Goal: Information Seeking & Learning: Find contact information

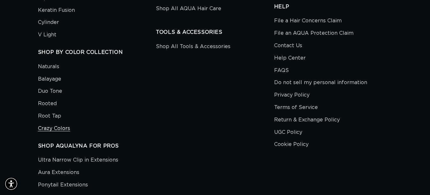
click at [51, 122] on link "Crazy Colors" at bounding box center [54, 128] width 32 height 12
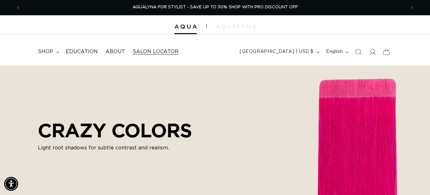
click at [155, 51] on span "Salon Locator" at bounding box center [156, 51] width 46 height 7
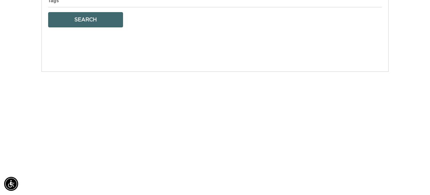
select select "m"
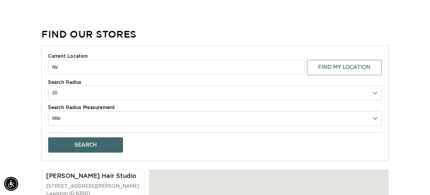
type input "f"
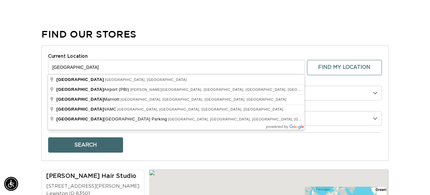
click at [93, 143] on button "Search" at bounding box center [85, 144] width 75 height 15
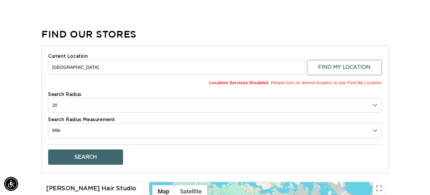
click at [91, 66] on input "West Palm Beach" at bounding box center [176, 67] width 257 height 15
click at [88, 65] on input "West Palm Beach" at bounding box center [176, 67] width 257 height 15
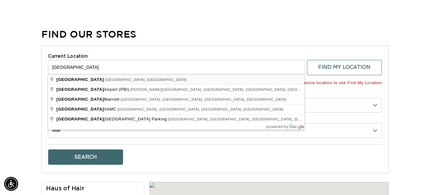
scroll to position [0, 769]
type input "West Palm Beach, FL, USA"
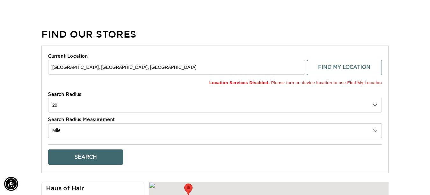
scroll to position [0, 0]
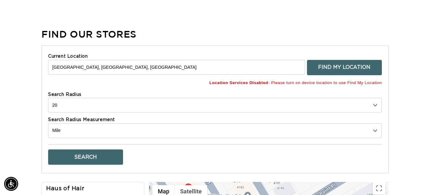
click at [352, 69] on button "Find My Location" at bounding box center [344, 67] width 75 height 15
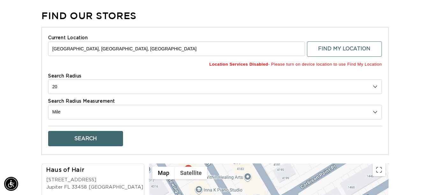
scroll to position [229, 0]
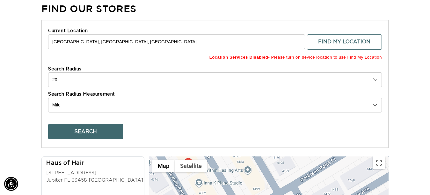
click at [60, 79] on select "10 20 30 40 No Limit" at bounding box center [215, 79] width 334 height 15
select select "40"
click at [48, 72] on select "10 20 30 40 No Limit" at bounding box center [215, 79] width 334 height 15
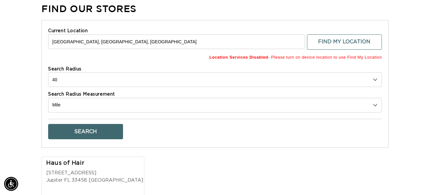
click at [90, 128] on button "Search" at bounding box center [85, 131] width 75 height 15
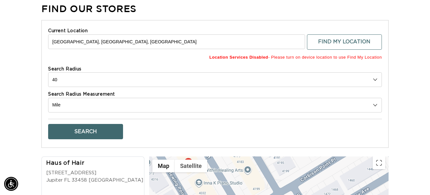
scroll to position [0, 385]
click at [90, 128] on button "Search" at bounding box center [85, 131] width 75 height 15
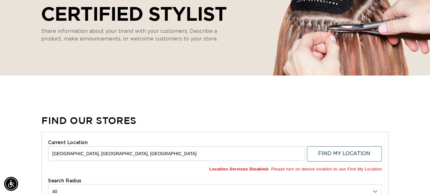
scroll to position [0, 0]
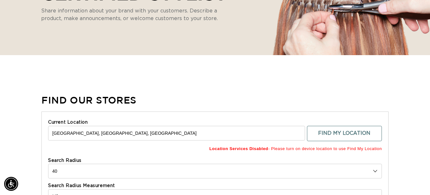
click at [110, 134] on input "West Palm Beach, FL, USA" at bounding box center [176, 133] width 257 height 15
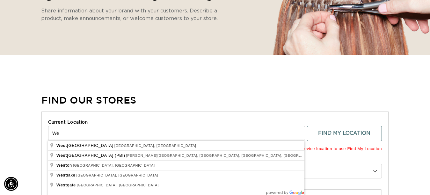
type input "W"
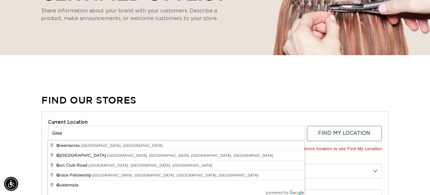
scroll to position [0, 385]
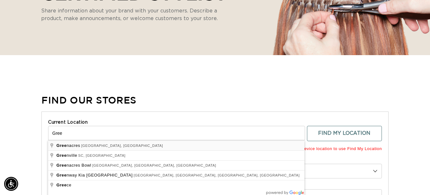
type input "Greenacres, FL, USA"
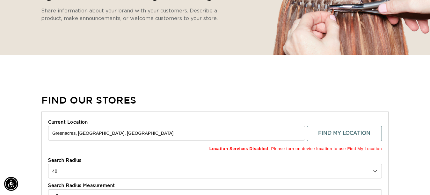
scroll to position [155, 0]
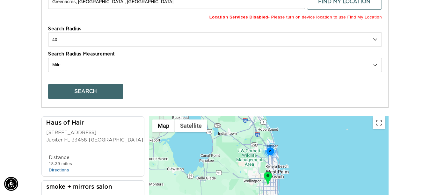
click at [92, 91] on button "Search" at bounding box center [85, 91] width 75 height 15
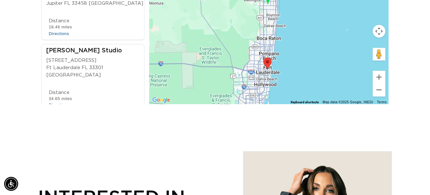
scroll to position [24, 0]
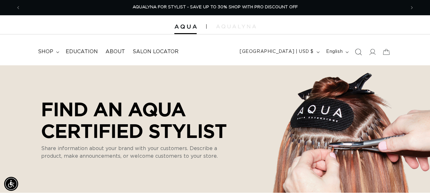
click at [360, 50] on icon "Search" at bounding box center [358, 51] width 7 height 7
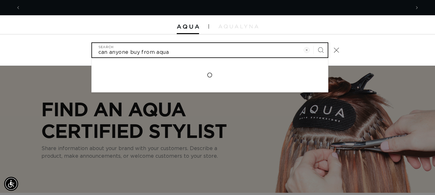
type input "can anyone buy from aqua"
click at [314, 43] on button "Search" at bounding box center [321, 50] width 14 height 14
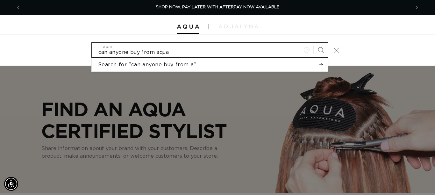
scroll to position [0, 780]
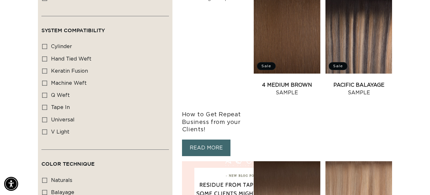
scroll to position [0, 385]
click at [363, 81] on link "Pacific Balayage Sample" at bounding box center [358, 88] width 67 height 15
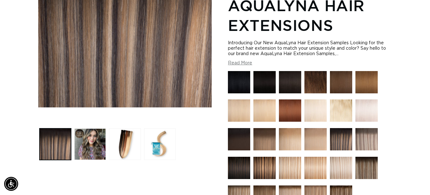
click at [263, 167] on img at bounding box center [264, 168] width 22 height 22
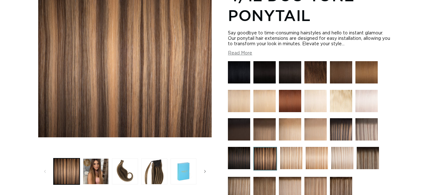
click at [375, 167] on img at bounding box center [368, 158] width 22 height 22
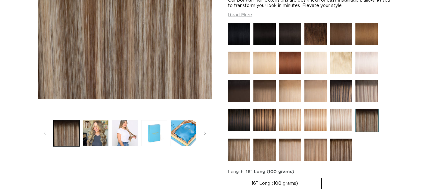
scroll to position [148, 0]
click at [366, 121] on img at bounding box center [367, 121] width 24 height 24
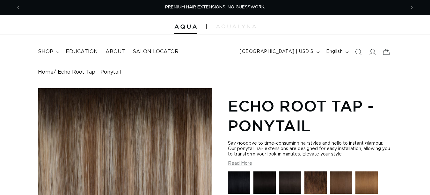
scroll to position [140, 0]
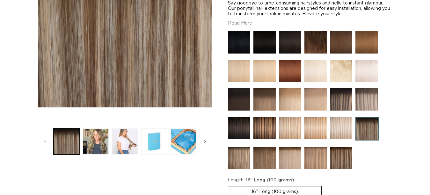
click at [339, 156] on img at bounding box center [341, 158] width 22 height 22
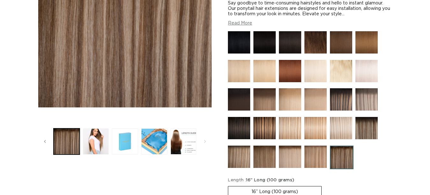
scroll to position [0, 385]
click at [343, 96] on img at bounding box center [341, 99] width 22 height 22
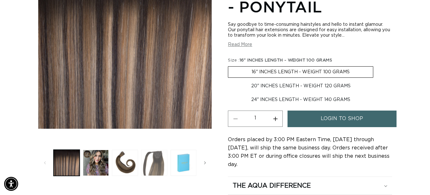
scroll to position [0, 385]
click at [156, 166] on button "Load image 4 in gallery view" at bounding box center [154, 163] width 26 height 26
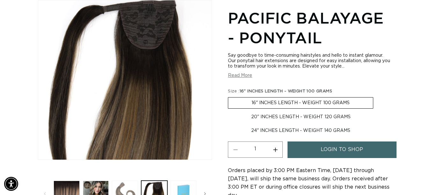
scroll to position [0, 0]
click at [125, 193] on button "Load image 3 in gallery view" at bounding box center [125, 194] width 26 height 26
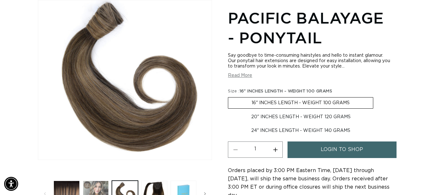
scroll to position [0, 769]
click at [93, 189] on button "Load image 2 in gallery view" at bounding box center [96, 194] width 26 height 26
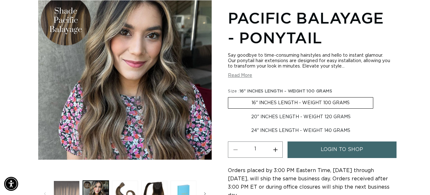
scroll to position [0, 0]
click at [69, 188] on button "Load image 1 in gallery view" at bounding box center [67, 194] width 26 height 26
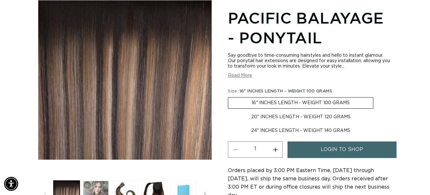
click at [95, 190] on button "Load image 2 in gallery view" at bounding box center [96, 194] width 26 height 26
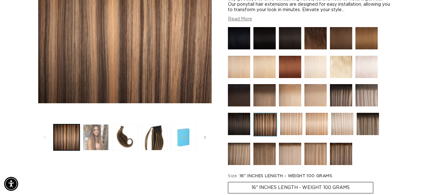
scroll to position [0, 385]
click at [99, 134] on button "Load image 2 in gallery view" at bounding box center [96, 137] width 26 height 26
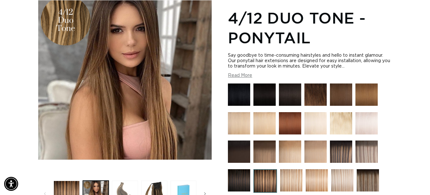
scroll to position [0, 769]
click at [121, 194] on button "Load image 3 in gallery view" at bounding box center [125, 194] width 26 height 26
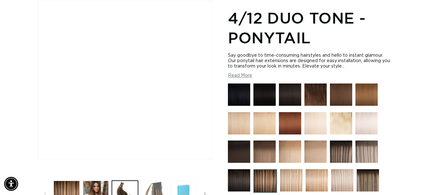
scroll to position [0, 385]
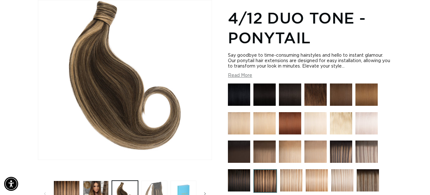
click at [155, 192] on button "Load image 4 in gallery view" at bounding box center [154, 194] width 26 height 26
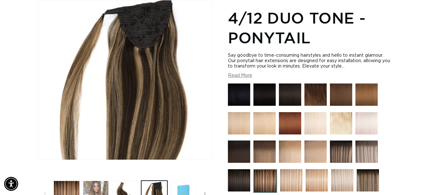
click at [92, 189] on button "Load image 2 in gallery view" at bounding box center [96, 194] width 26 height 26
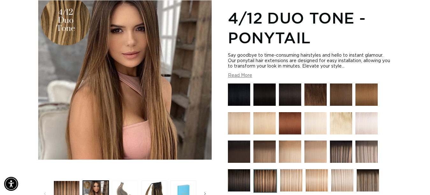
scroll to position [0, 769]
click at [121, 188] on button "Load image 3 in gallery view" at bounding box center [125, 194] width 26 height 26
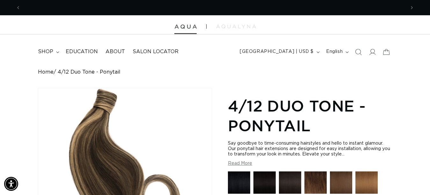
scroll to position [0, 385]
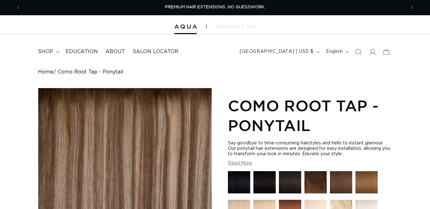
scroll to position [127, 0]
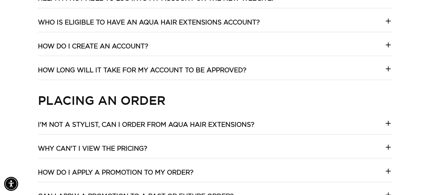
scroll to position [0, 769]
click at [389, 121] on icon at bounding box center [388, 123] width 8 height 8
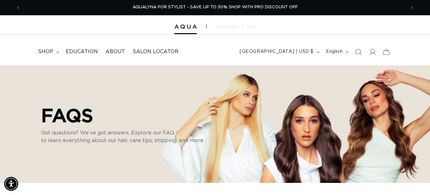
click at [236, 27] on img at bounding box center [236, 27] width 40 height 4
click at [238, 28] on img at bounding box center [236, 27] width 40 height 4
